Goal: Task Accomplishment & Management: Manage account settings

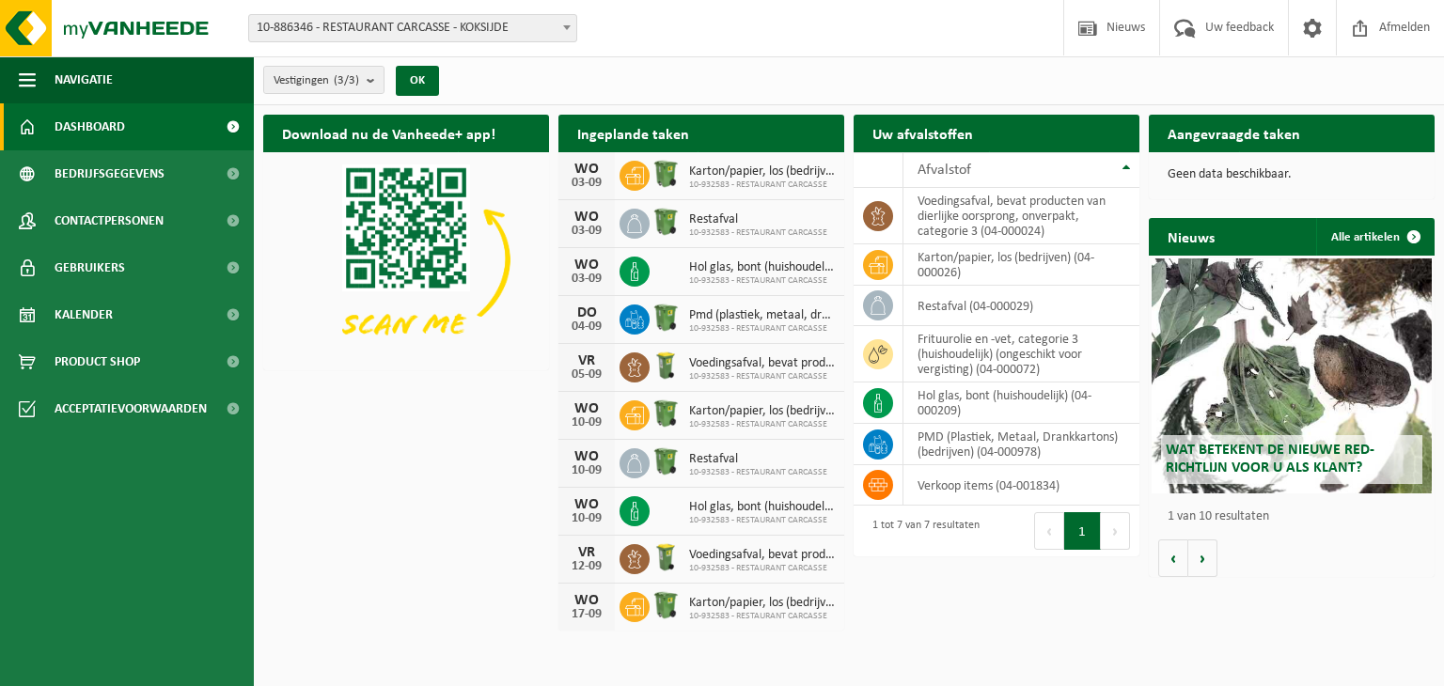
click at [620, 132] on h2 "Ingeplande taken" at bounding box center [632, 133] width 149 height 37
click at [176, 324] on link "Kalender" at bounding box center [127, 314] width 254 height 47
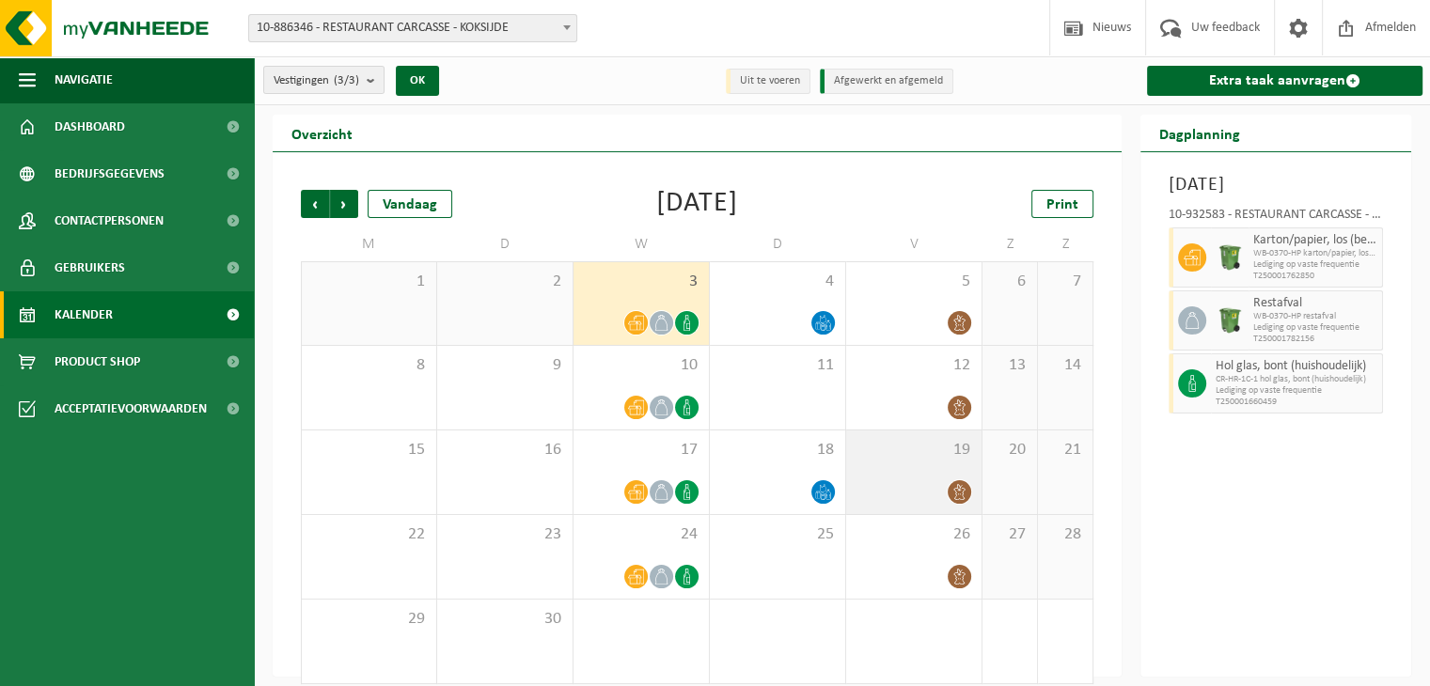
scroll to position [16, 0]
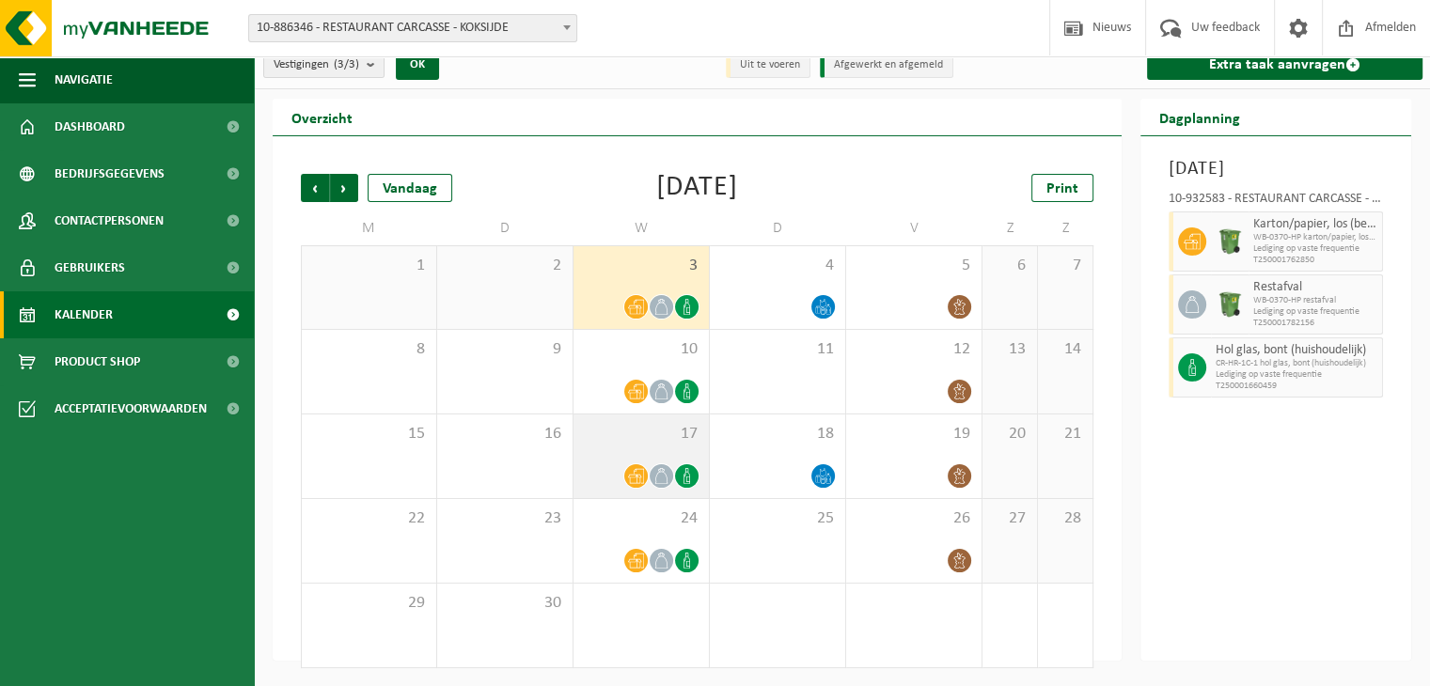
click at [692, 473] on icon at bounding box center [687, 476] width 16 height 16
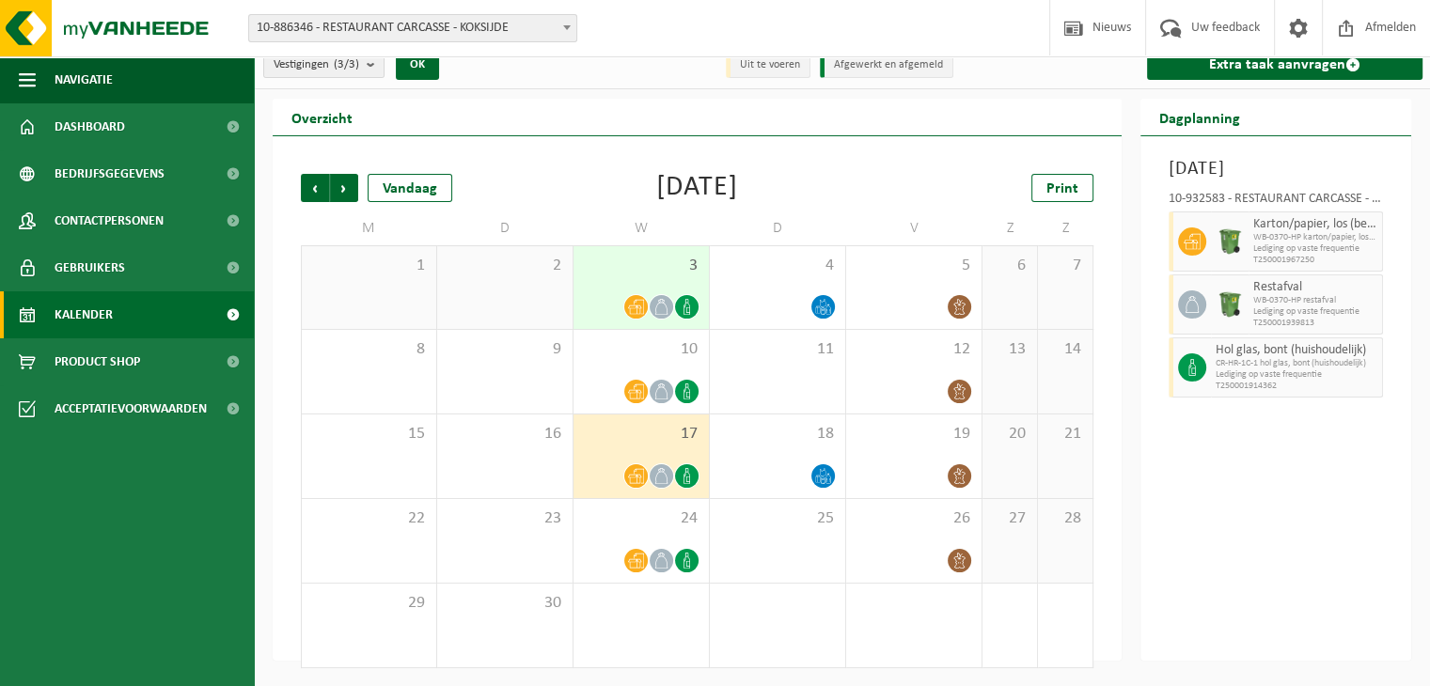
click at [687, 475] on icon at bounding box center [686, 476] width 7 height 16
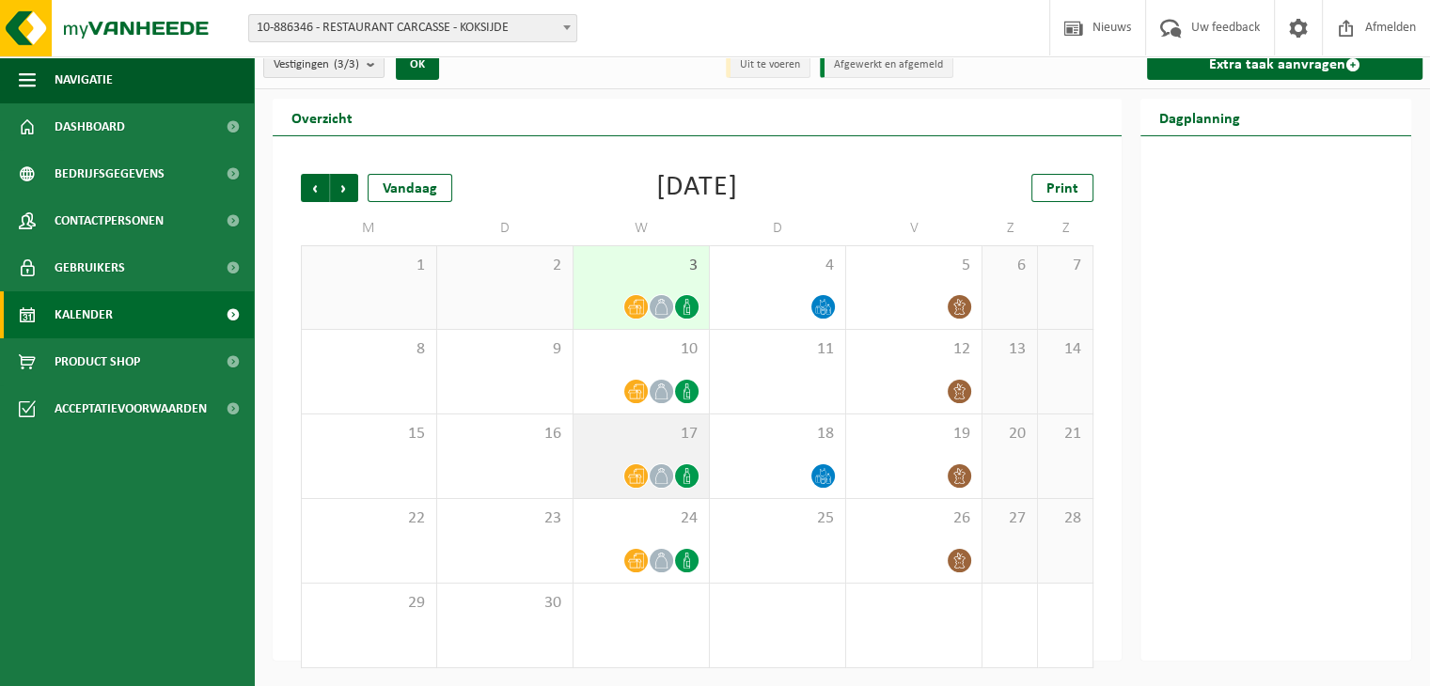
click at [687, 475] on icon at bounding box center [686, 476] width 7 height 16
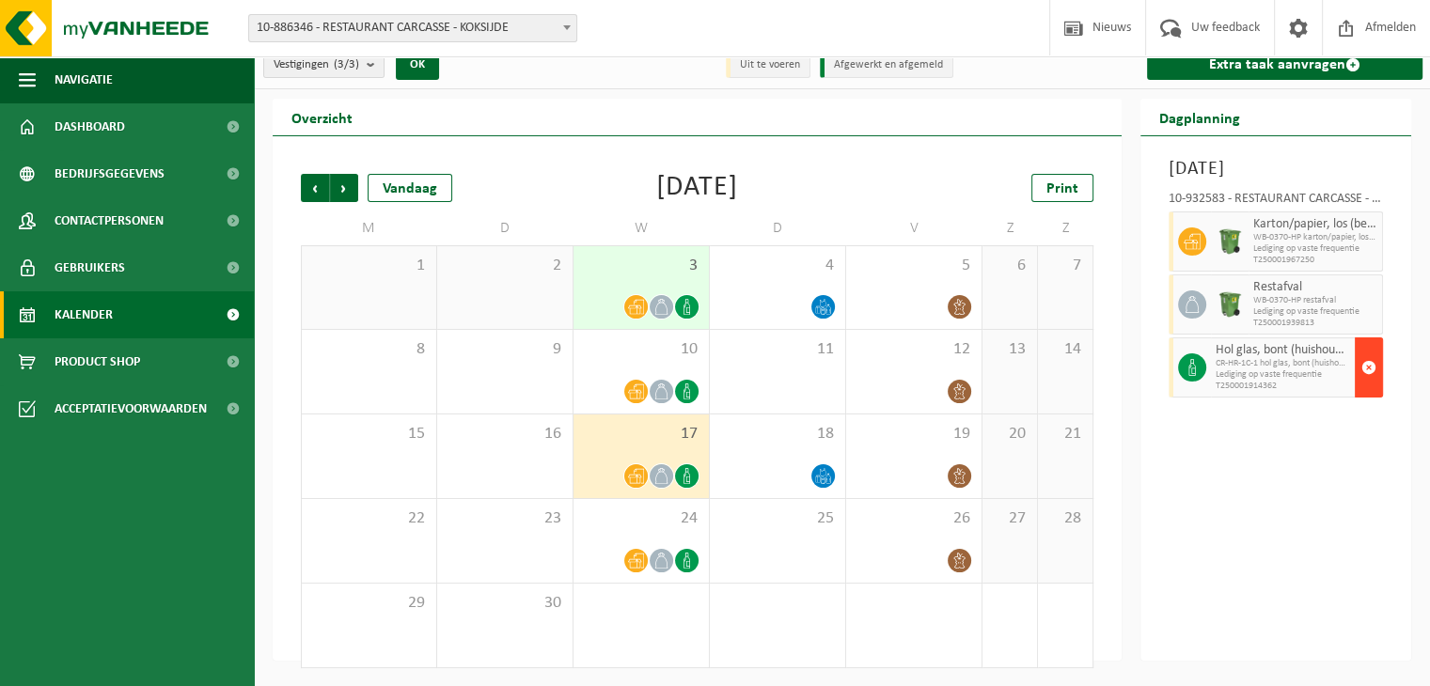
click at [1368, 386] on span "button" at bounding box center [1368, 368] width 15 height 38
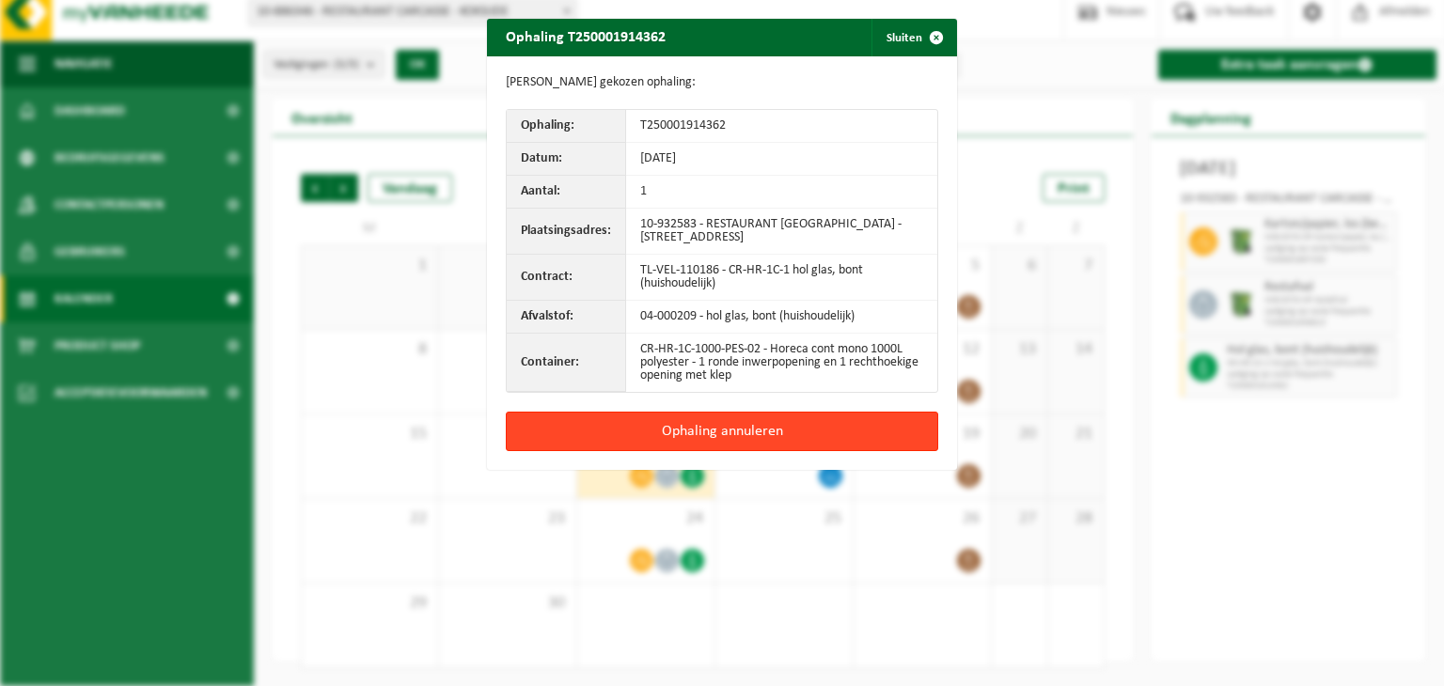
click at [705, 426] on button "Ophaling annuleren" at bounding box center [722, 431] width 432 height 39
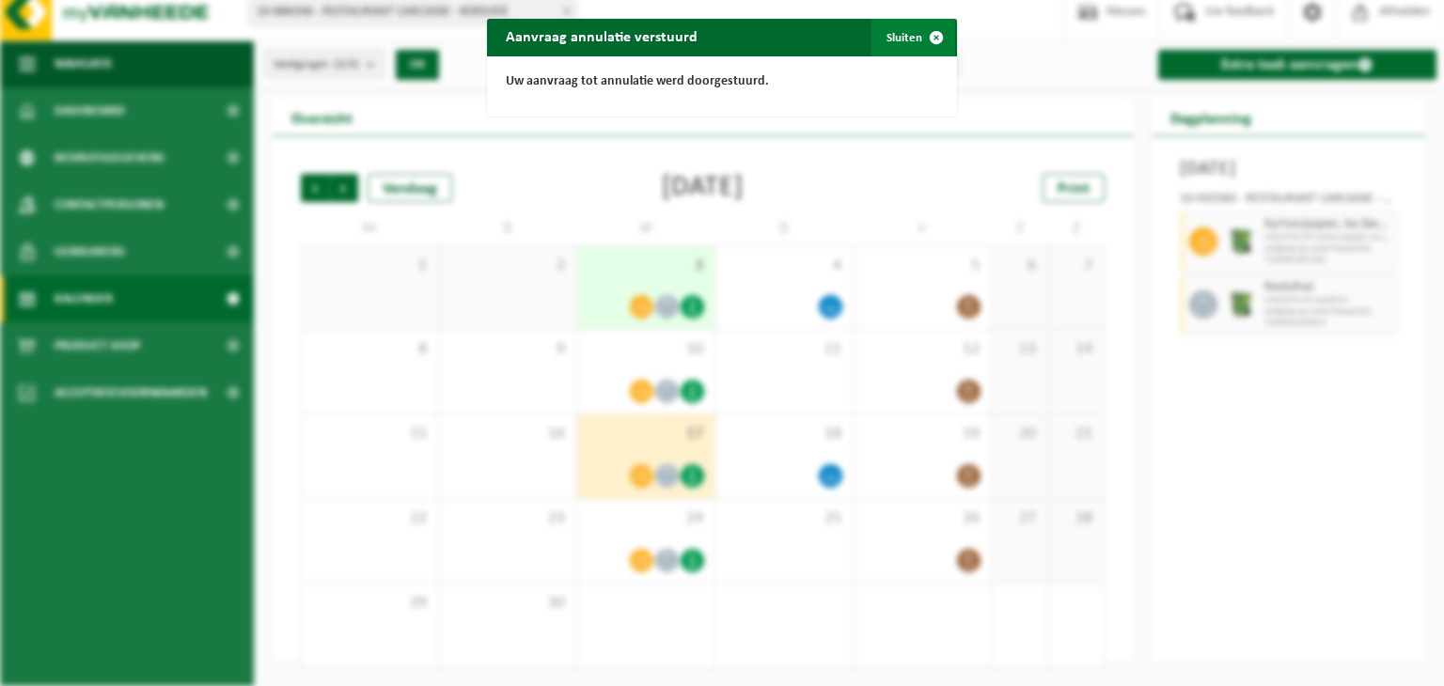
click at [925, 38] on span "button" at bounding box center [936, 38] width 38 height 38
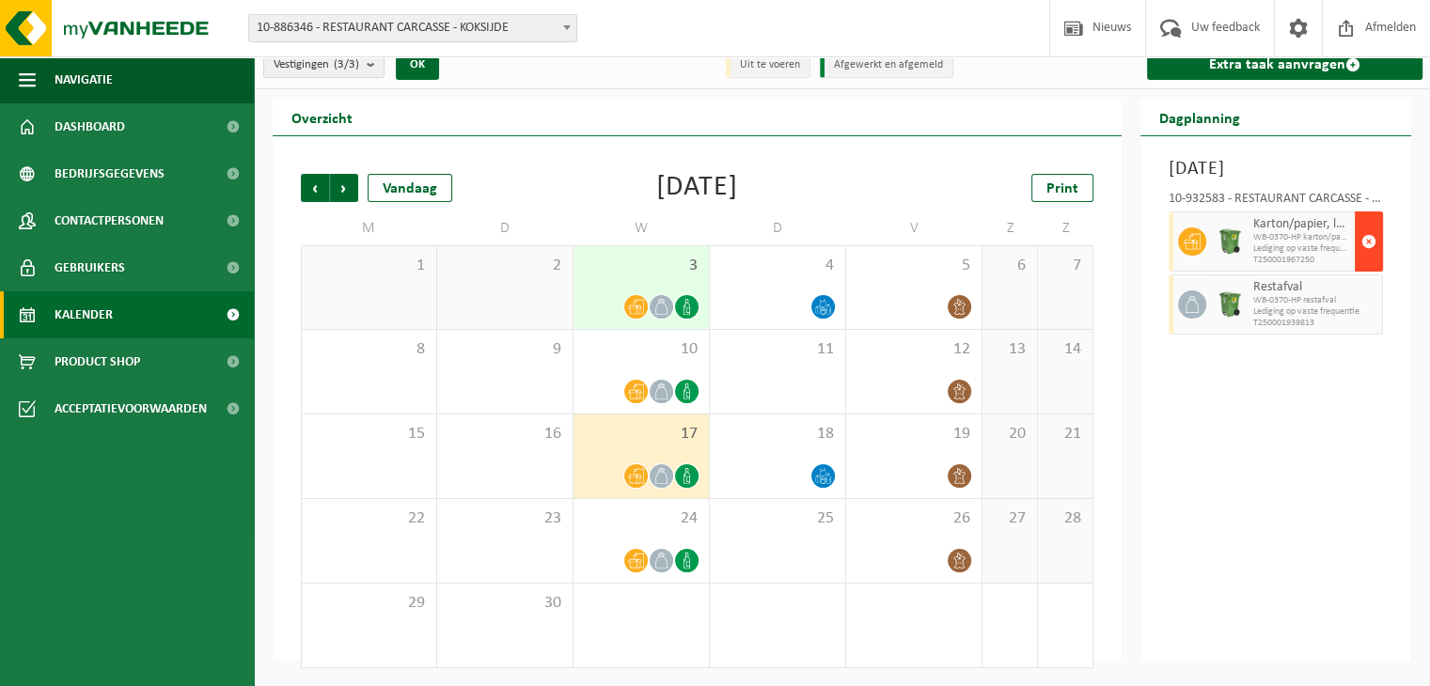
click at [1370, 260] on span "button" at bounding box center [1368, 242] width 15 height 38
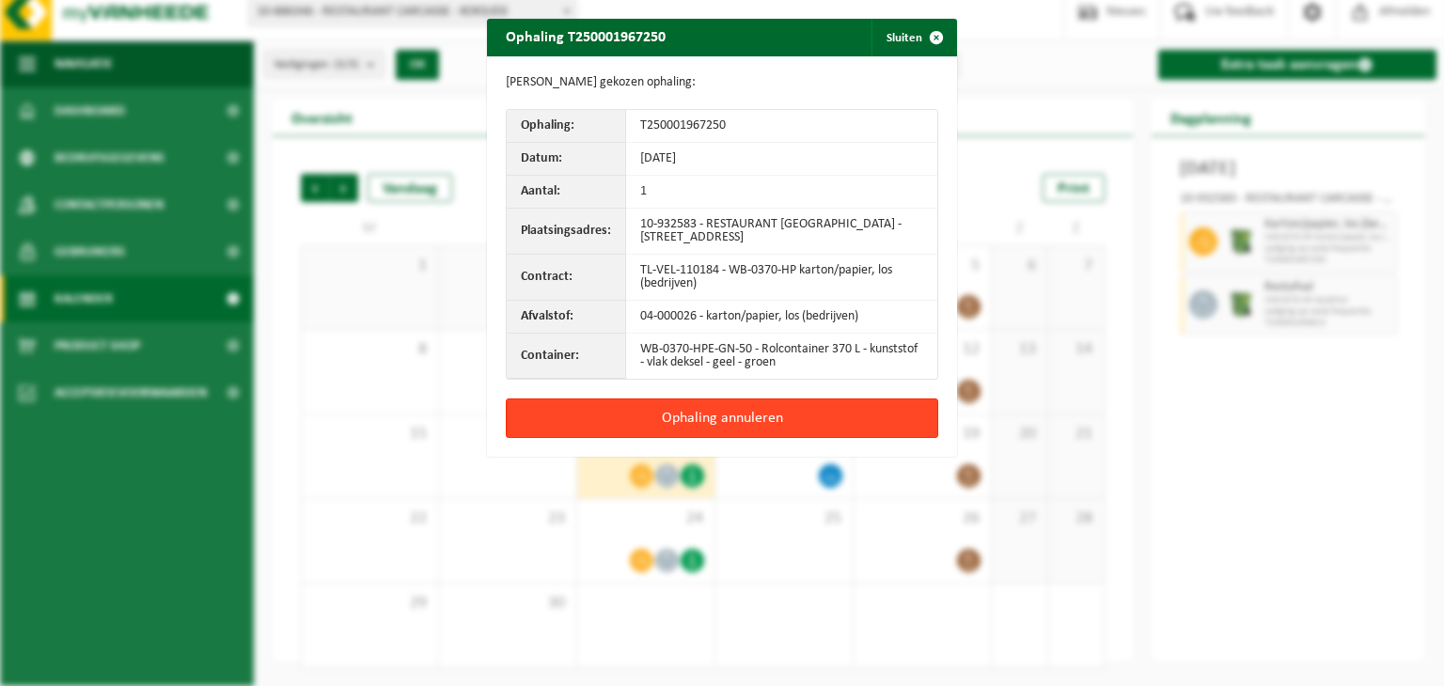
click at [827, 413] on button "Ophaling annuleren" at bounding box center [722, 418] width 432 height 39
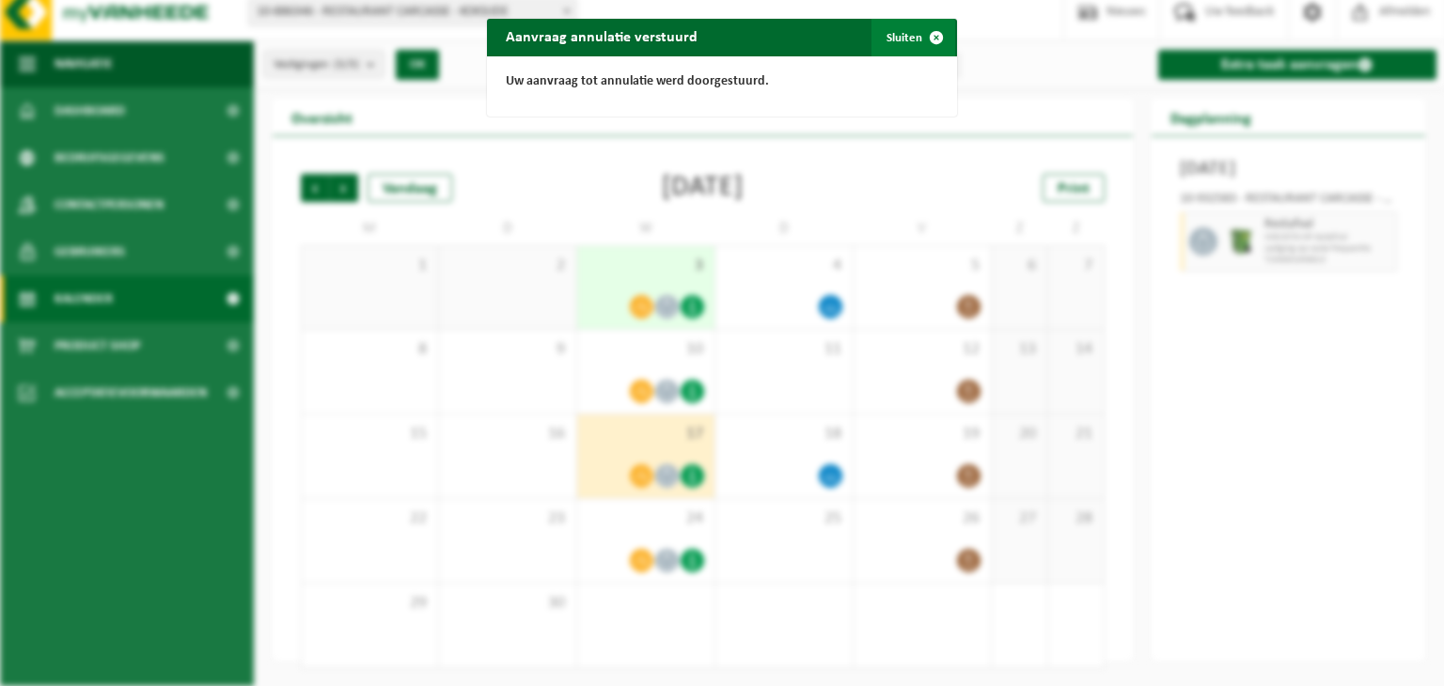
click at [917, 43] on span "button" at bounding box center [936, 38] width 38 height 38
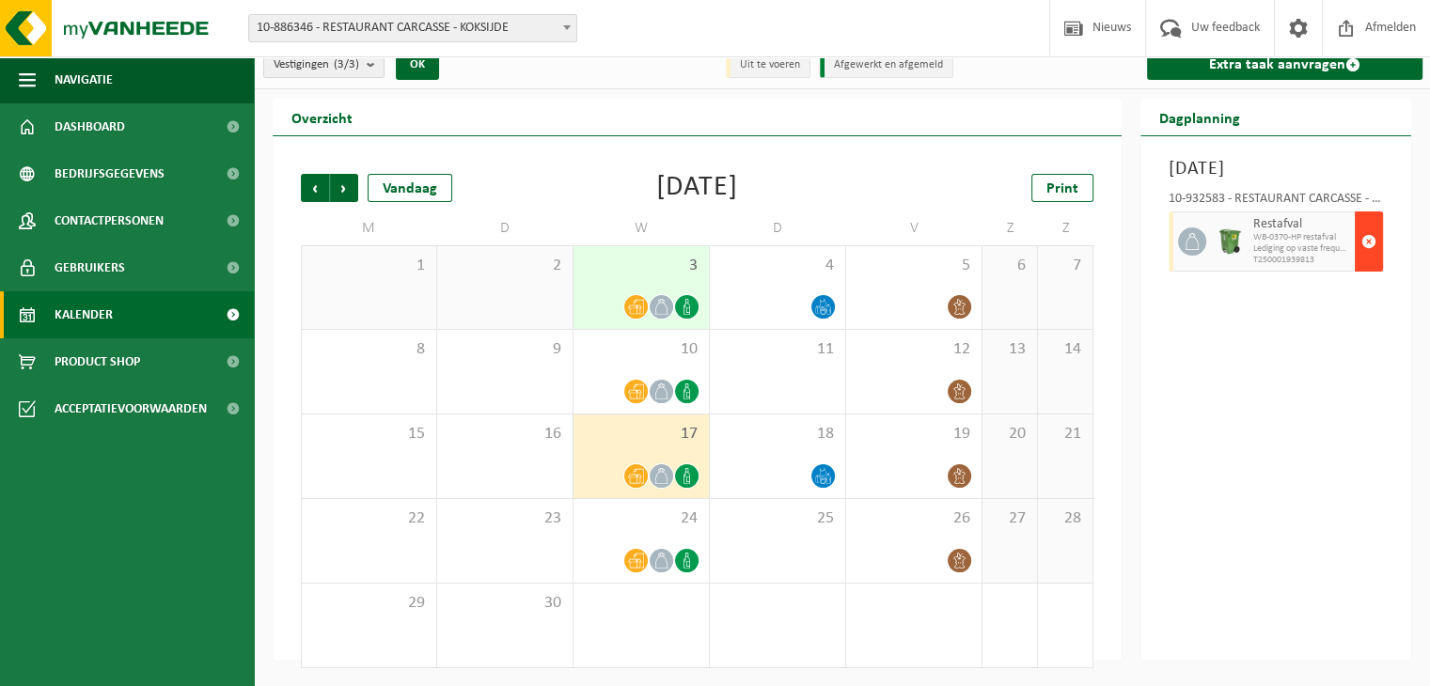
click at [1371, 260] on span "button" at bounding box center [1368, 242] width 15 height 38
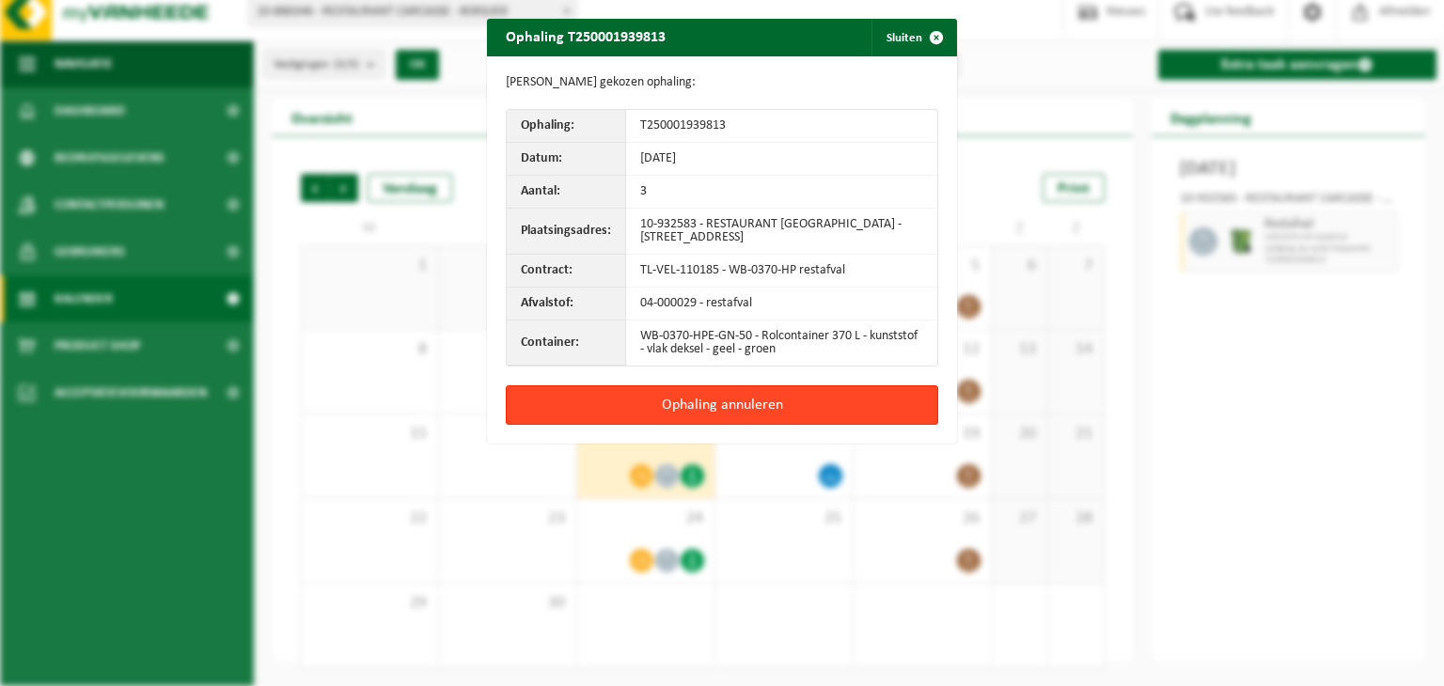
click at [823, 399] on button "Ophaling annuleren" at bounding box center [722, 404] width 432 height 39
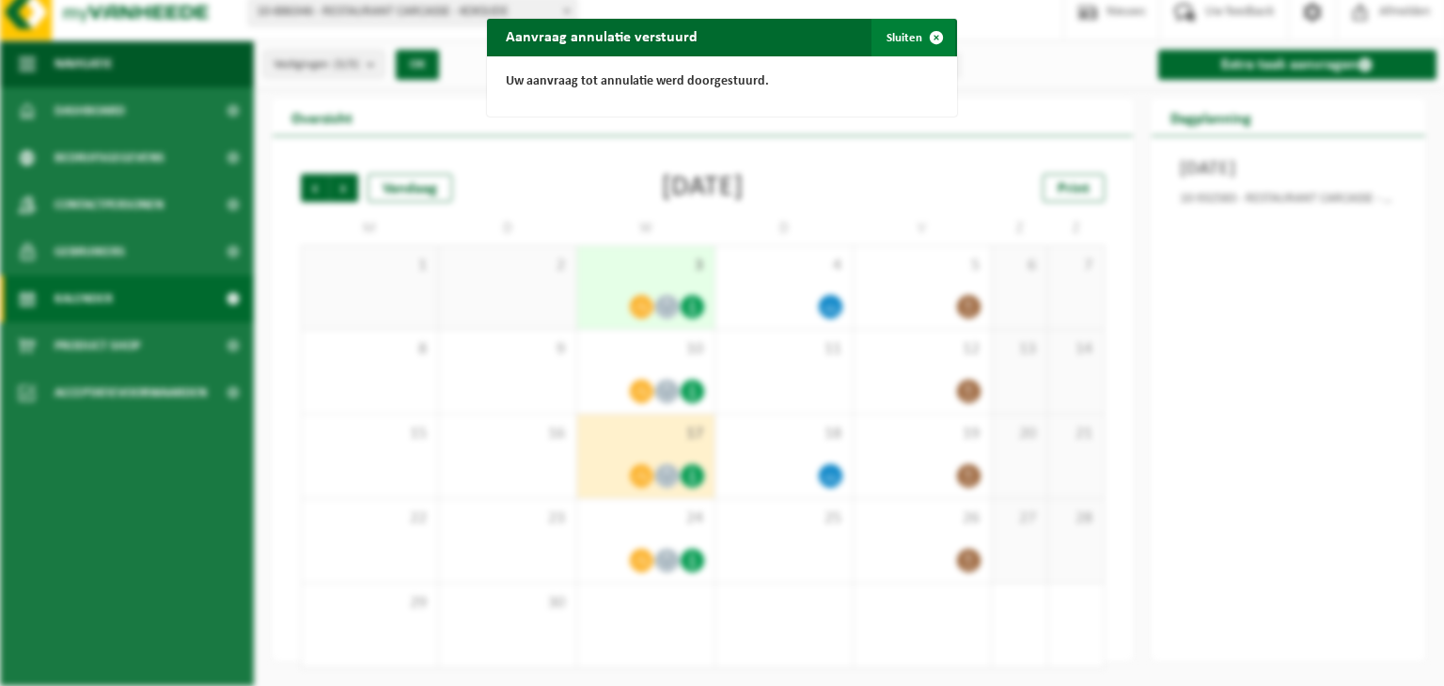
click at [929, 27] on span "button" at bounding box center [936, 38] width 38 height 38
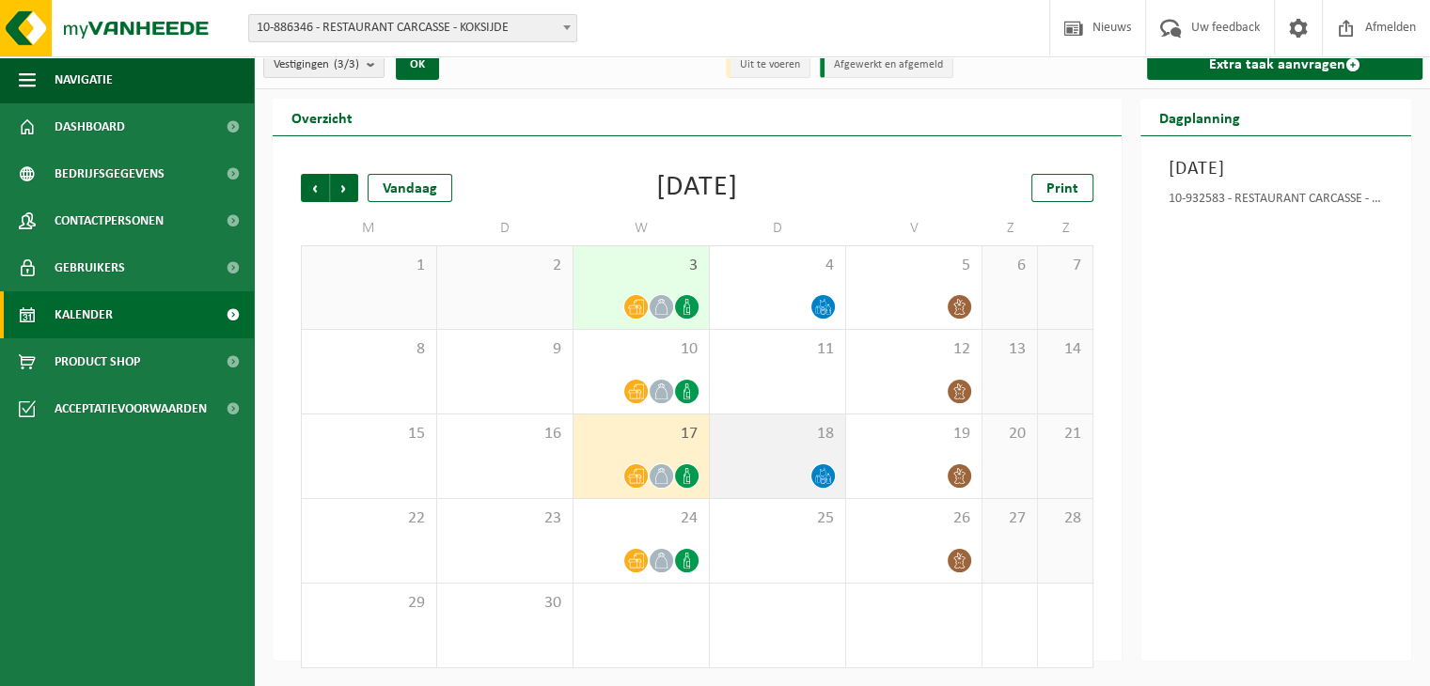
click at [729, 431] on span "18" at bounding box center [777, 434] width 117 height 21
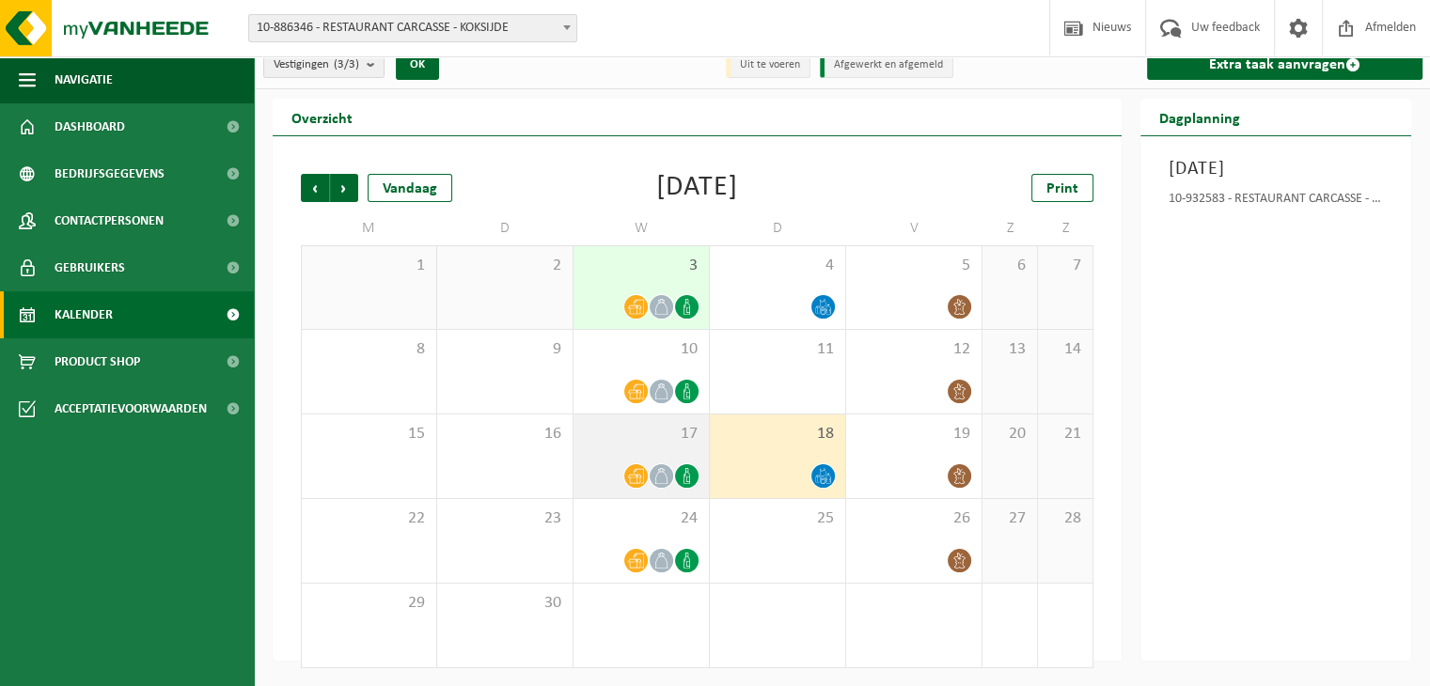
click at [605, 445] on div "17" at bounding box center [640, 457] width 135 height 84
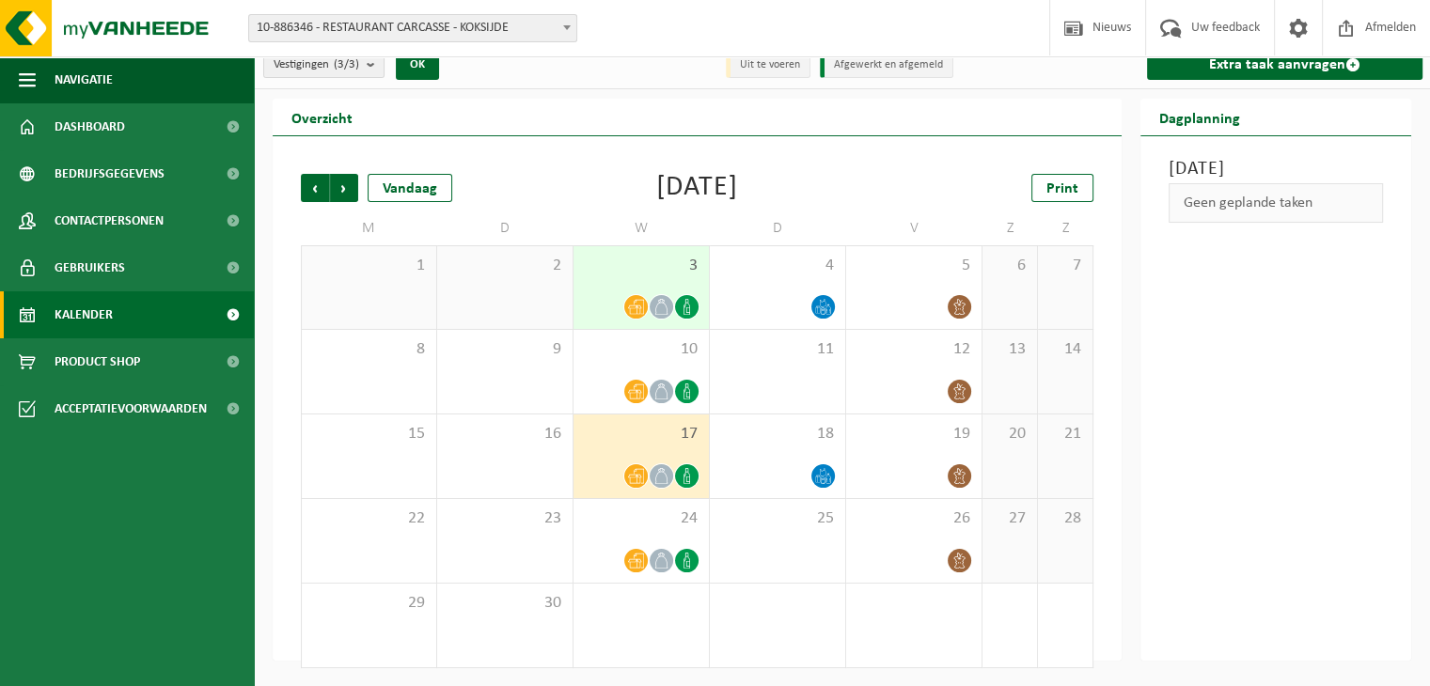
scroll to position [0, 0]
